Goal: Browse casually

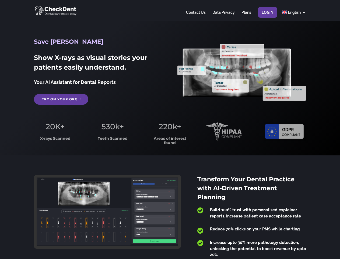
click at [170, 129] on span "220k+" at bounding box center [170, 126] width 22 height 9
click at [170, 11] on div at bounding box center [170, 10] width 272 height 21
click at [170, 129] on span "220k+" at bounding box center [170, 126] width 22 height 9
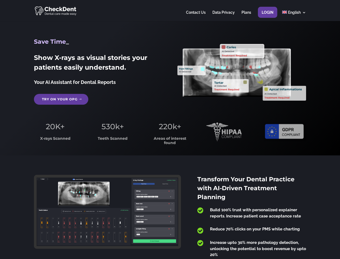
click at [170, 11] on div at bounding box center [170, 10] width 272 height 21
